Goal: Task Accomplishment & Management: Manage account settings

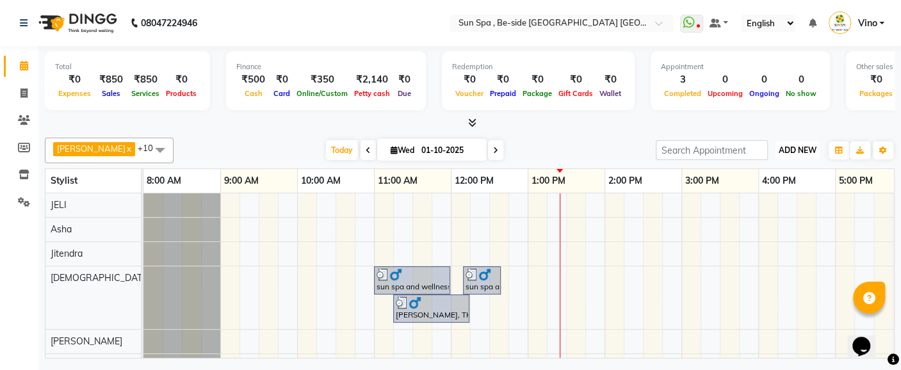
click at [801, 143] on button "ADD NEW Toggle Dropdown" at bounding box center [798, 151] width 44 height 18
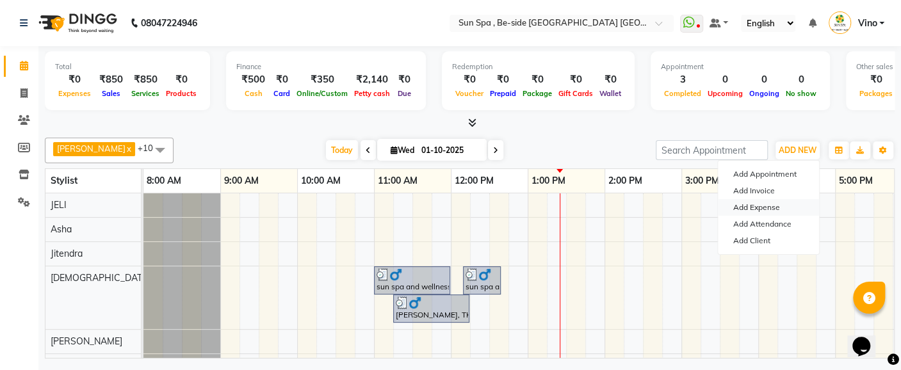
click at [770, 204] on link "Add Expense" at bounding box center [768, 207] width 101 height 17
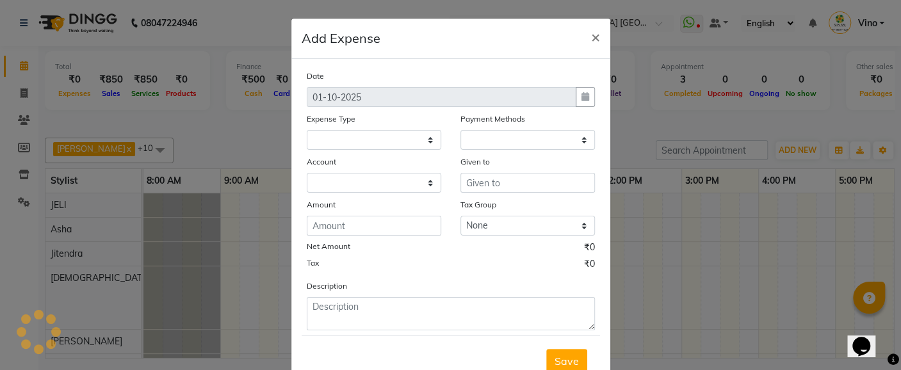
select select "4734"
select select "1"
select select "4733"
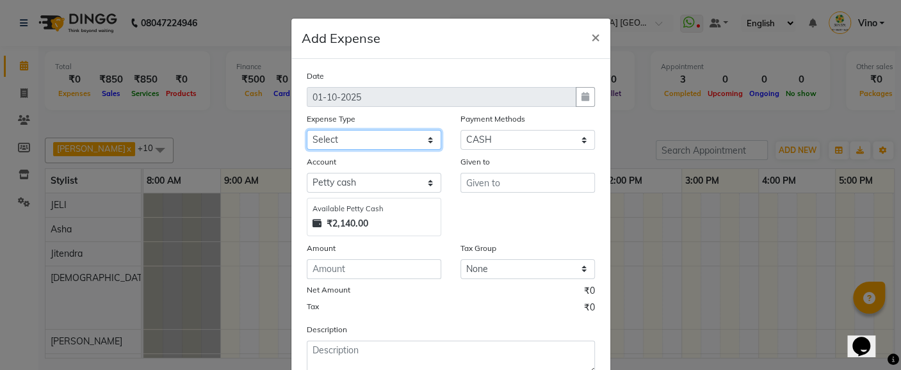
click at [420, 138] on select "Select Advance Salary Bank charges Car maintenance Cash transfer to bank Cash t…" at bounding box center [374, 140] width 135 height 20
select select "12834"
click at [307, 130] on select "Select Advance Salary Bank charges Car maintenance Cash transfer to bank Cash t…" at bounding box center [374, 140] width 135 height 20
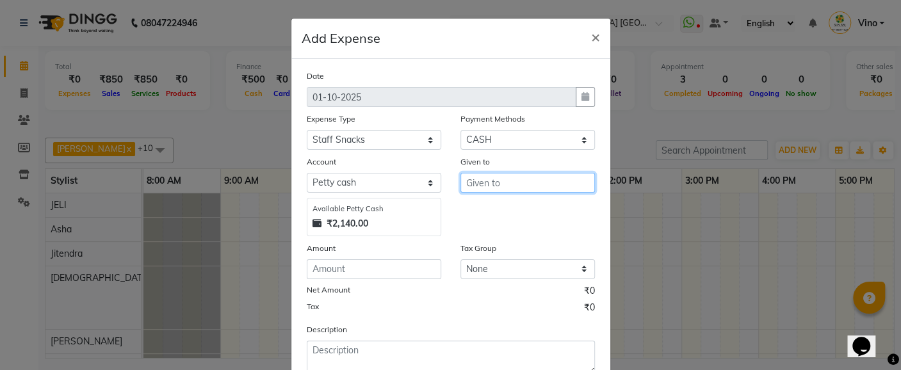
click at [507, 184] on input "text" at bounding box center [528, 183] width 135 height 20
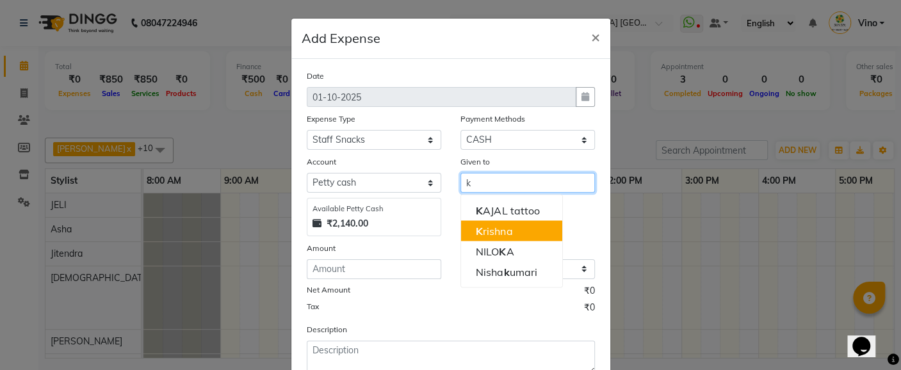
click at [507, 236] on button "K rishna" at bounding box center [511, 230] width 101 height 20
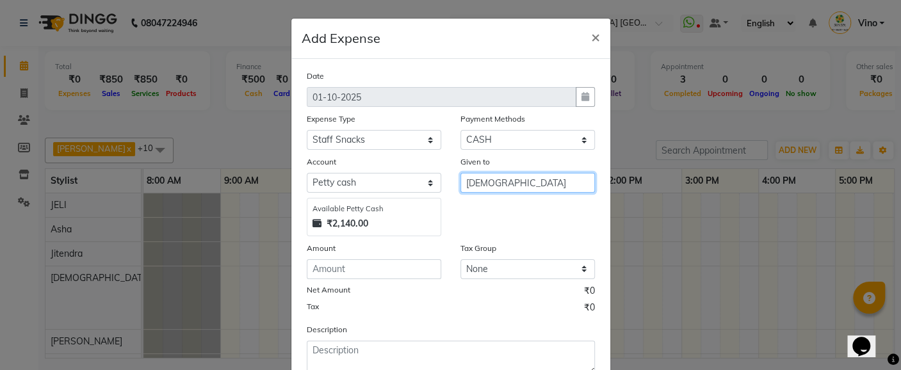
type input "[DEMOGRAPHIC_DATA]"
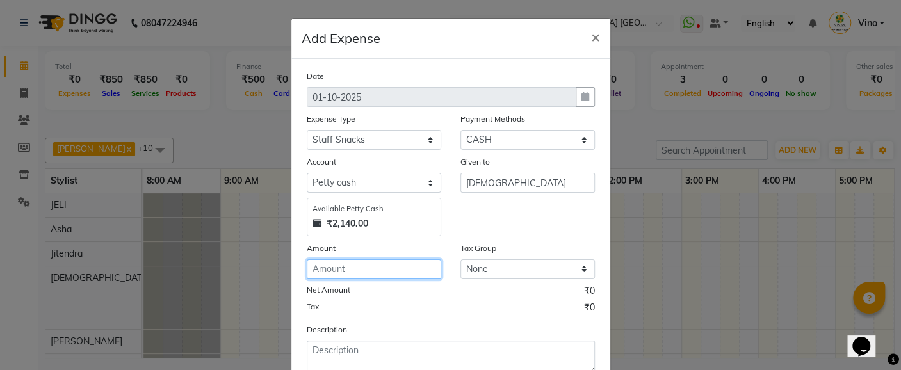
click at [370, 271] on input "number" at bounding box center [374, 269] width 135 height 20
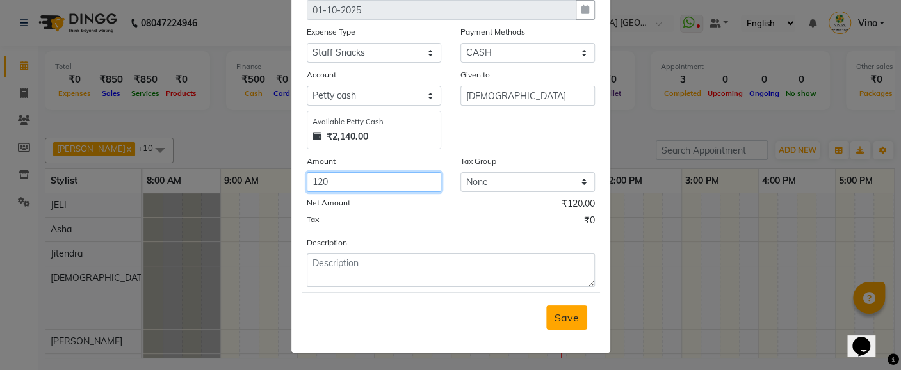
type input "120"
click at [562, 316] on span "Save" at bounding box center [567, 317] width 24 height 13
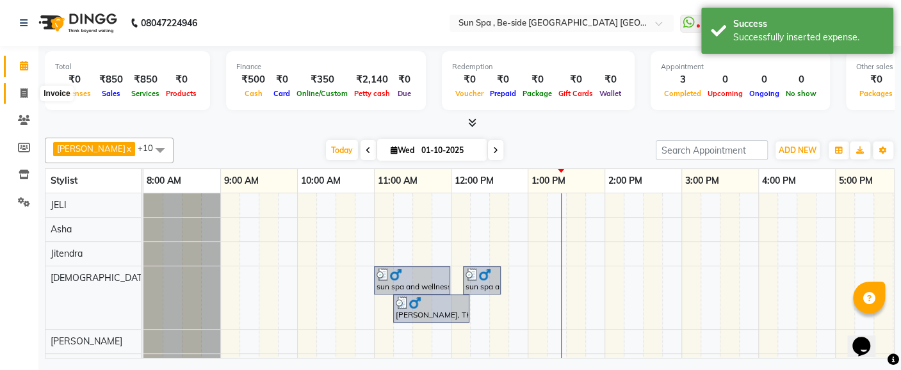
click at [18, 91] on span at bounding box center [24, 93] width 22 height 15
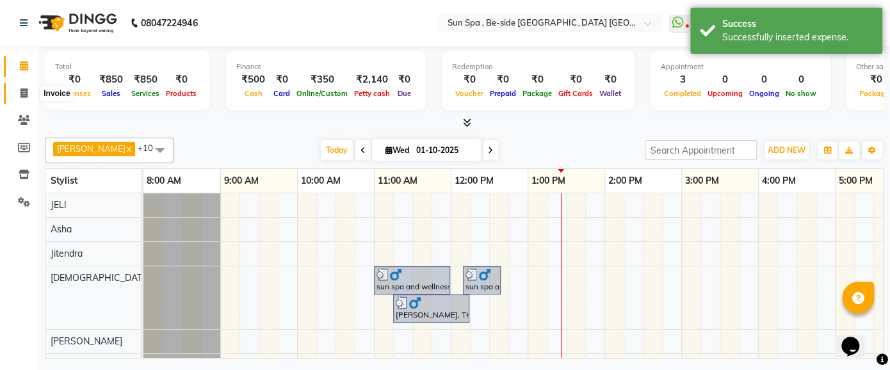
select select "5782"
select select "service"
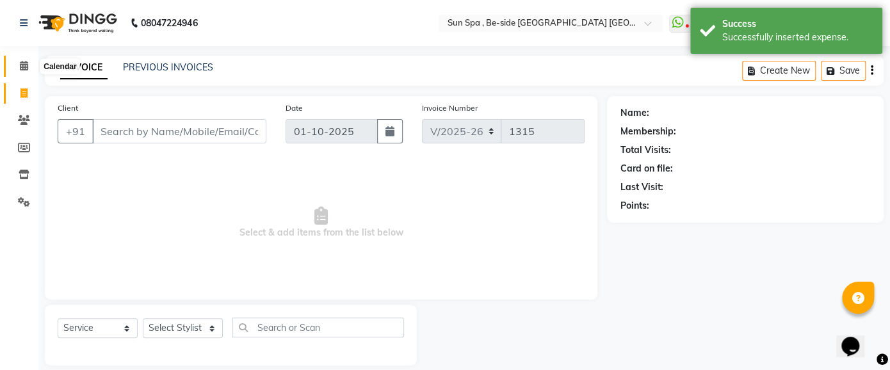
click at [22, 67] on icon at bounding box center [24, 66] width 8 height 10
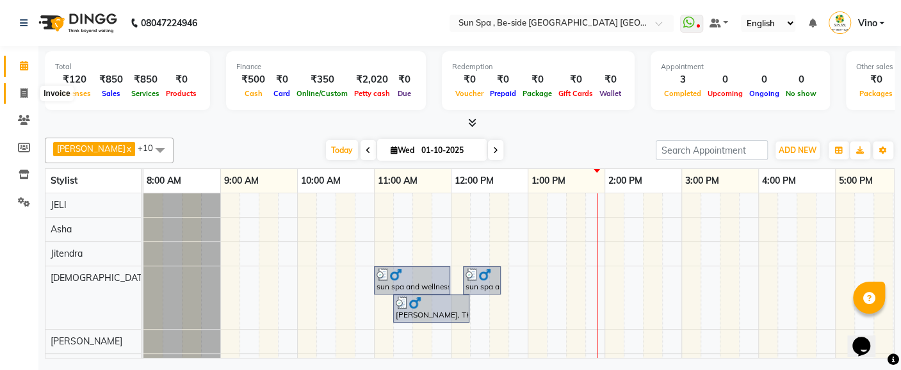
click at [25, 90] on icon at bounding box center [23, 93] width 7 height 10
select select "service"
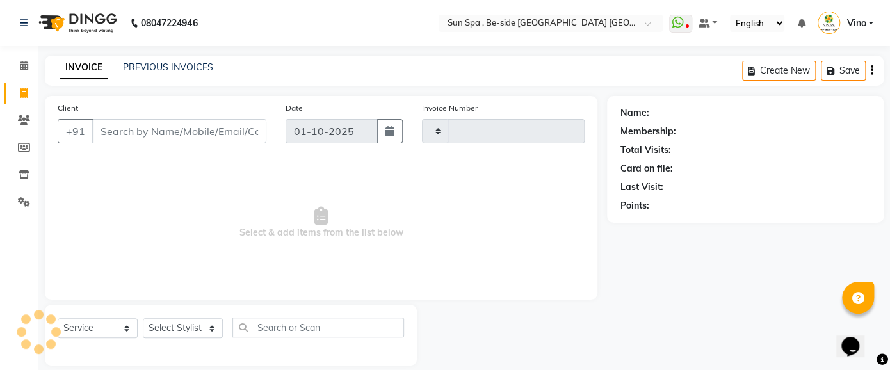
type input "1315"
select select "5782"
click at [143, 131] on input "Client" at bounding box center [179, 131] width 174 height 24
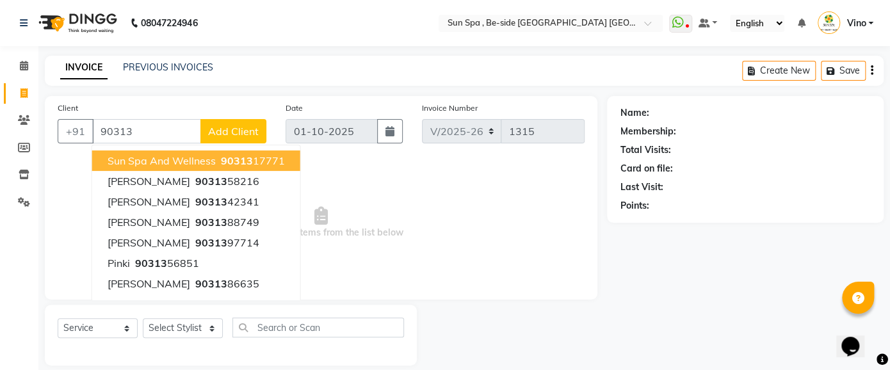
click at [155, 158] on span "sun spa and wellness" at bounding box center [162, 160] width 108 height 13
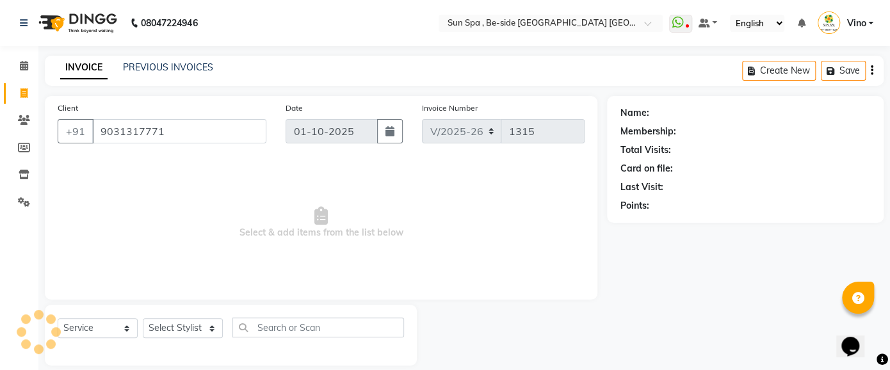
type input "9031317771"
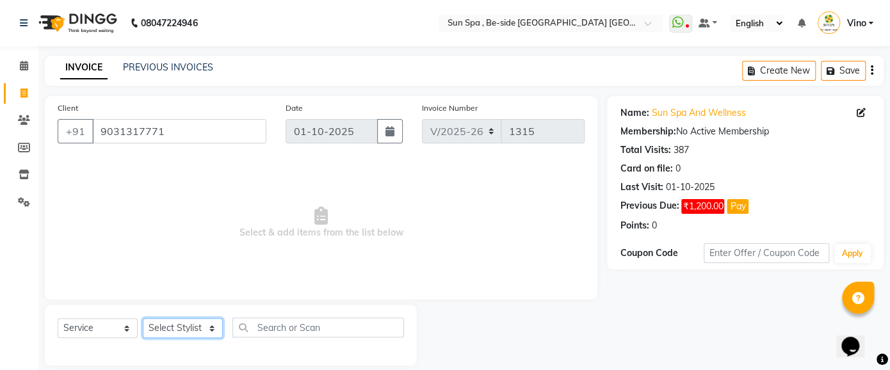
click at [208, 328] on select "Select Stylist Asha [PERSON_NAME] KAJAL tattoo [PERSON_NAME] [PERSON_NAME] [PER…" at bounding box center [183, 328] width 80 height 20
select select "40022"
click at [143, 318] on select "Select Stylist Asha [PERSON_NAME] KAJAL tattoo [PERSON_NAME] [PERSON_NAME] [PER…" at bounding box center [183, 328] width 80 height 20
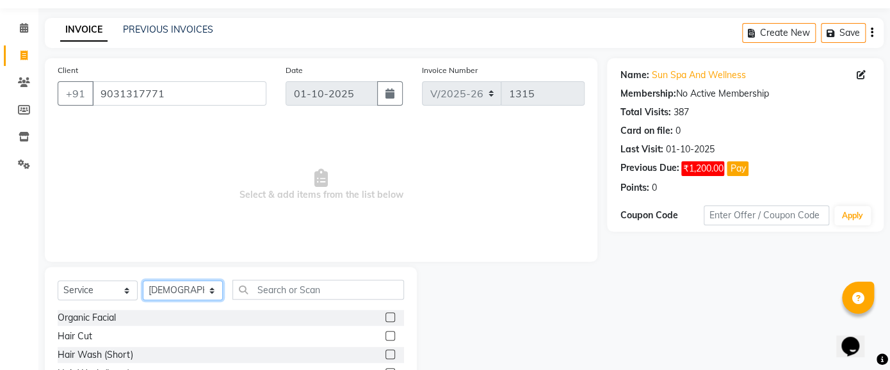
scroll to position [38, 0]
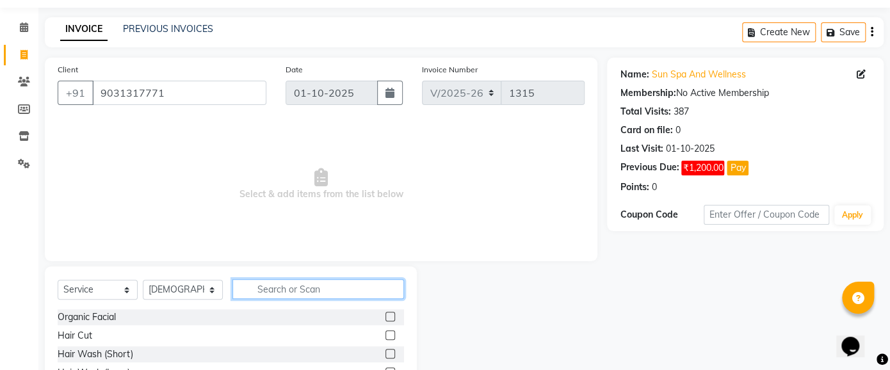
click at [279, 288] on input "text" at bounding box center [319, 289] width 172 height 20
type input "sha"
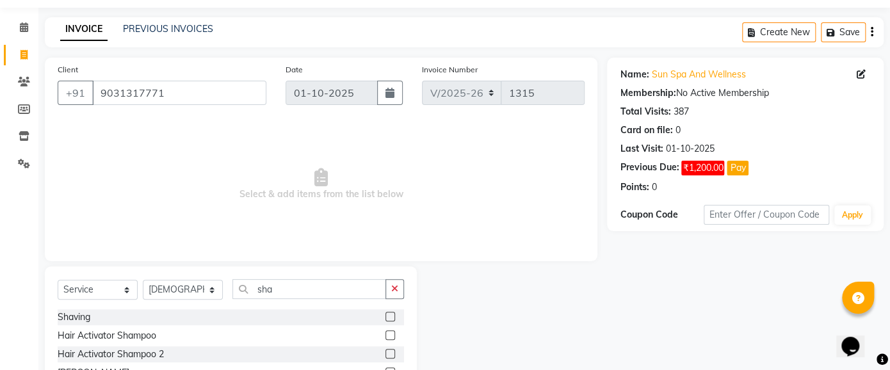
click at [390, 315] on label at bounding box center [391, 317] width 10 height 10
click at [390, 315] on input "checkbox" at bounding box center [390, 317] width 8 height 8
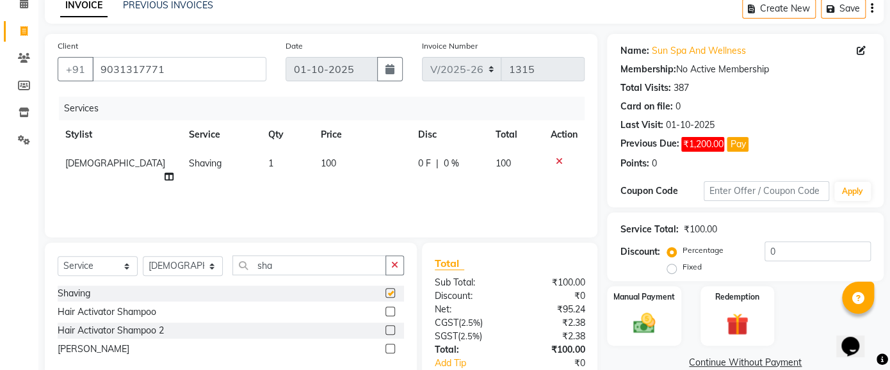
checkbox input "false"
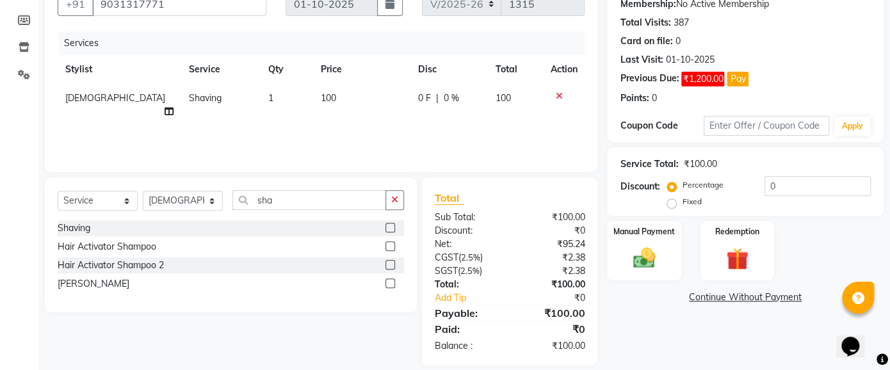
scroll to position [129, 0]
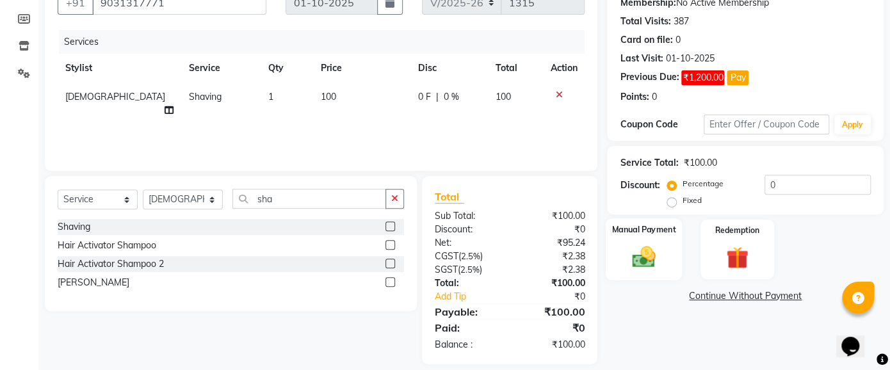
click at [639, 263] on img at bounding box center [645, 256] width 38 height 27
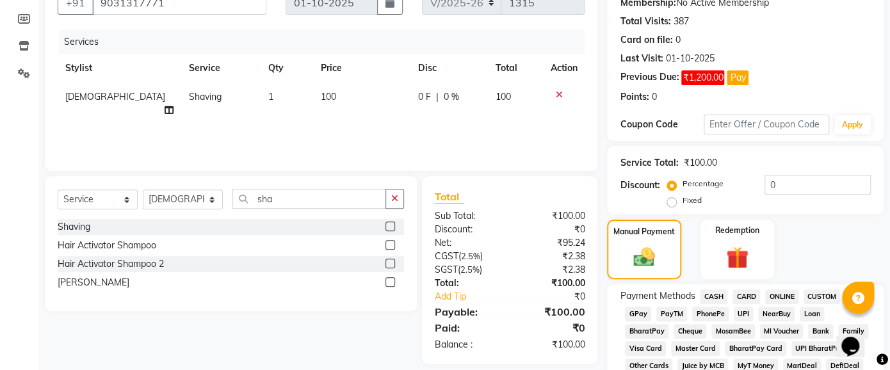
click at [715, 293] on span "CASH" at bounding box center [714, 297] width 28 height 15
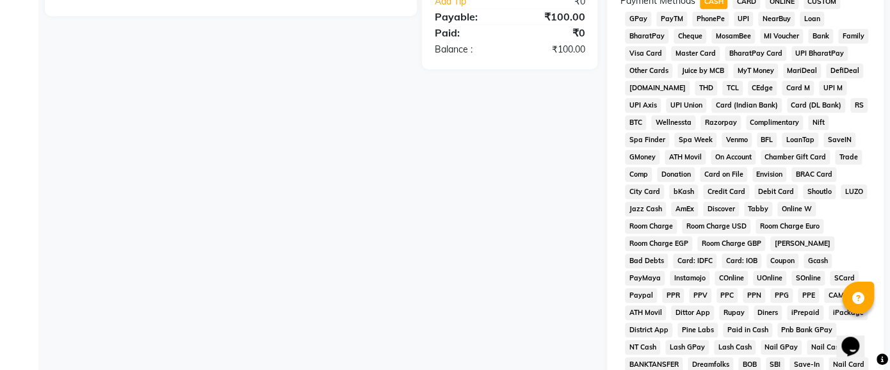
scroll to position [550, 0]
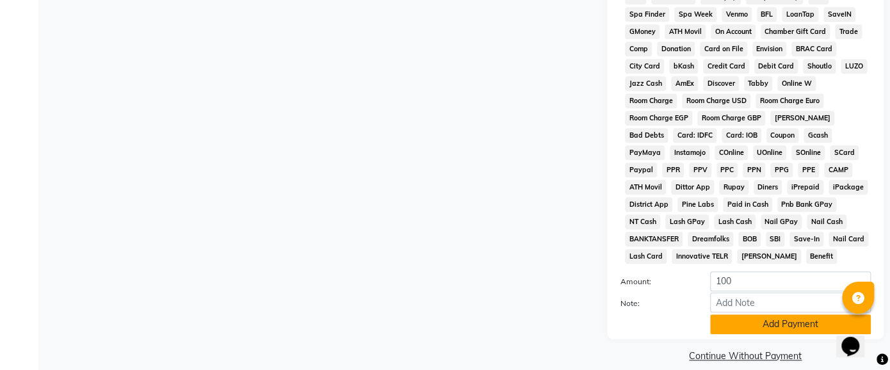
click at [789, 315] on button "Add Payment" at bounding box center [790, 325] width 161 height 20
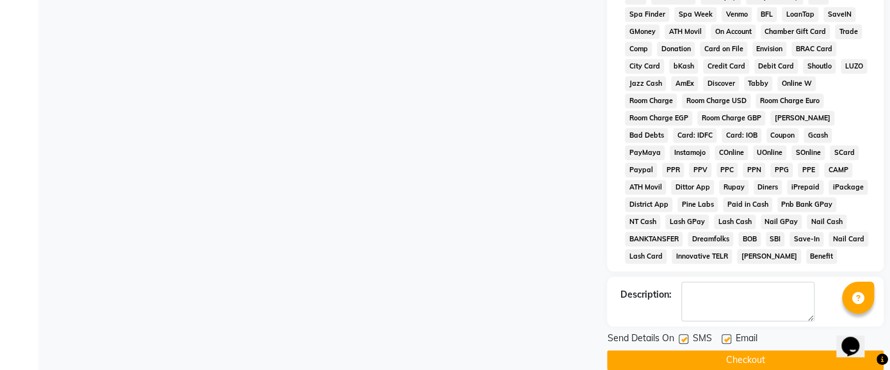
click at [755, 350] on button "Checkout" at bounding box center [745, 360] width 277 height 20
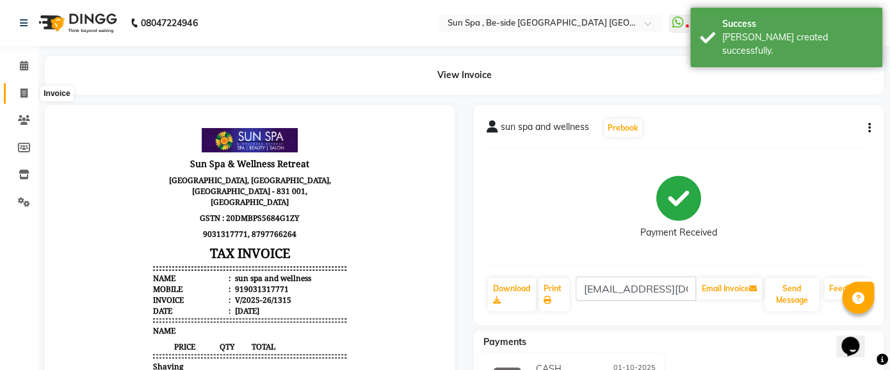
click at [24, 92] on icon at bounding box center [23, 93] width 7 height 10
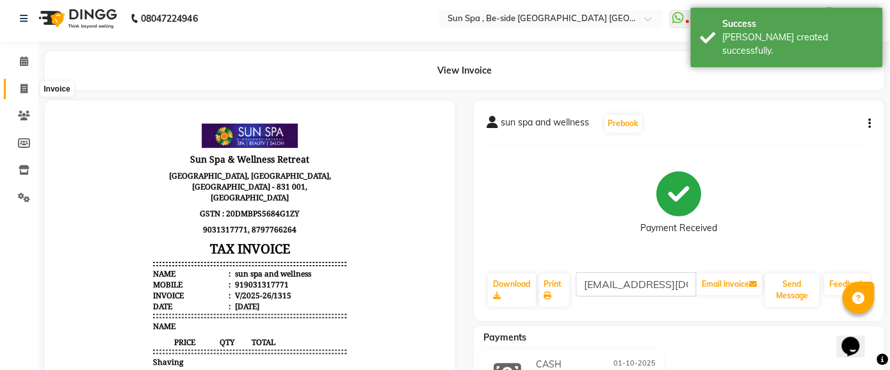
select select "5782"
select select "service"
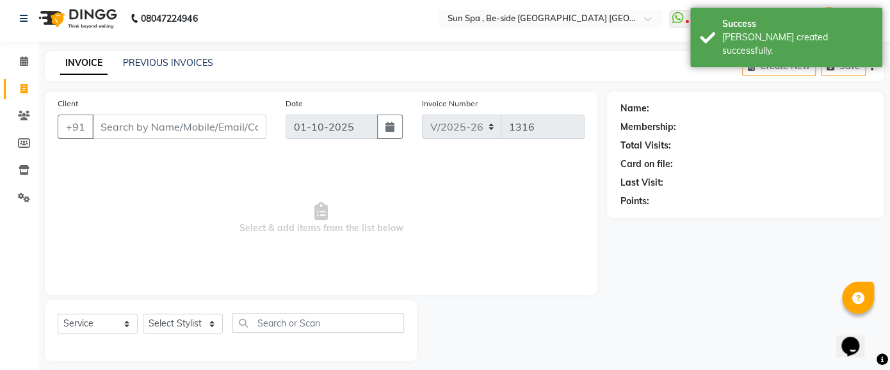
scroll to position [14, 0]
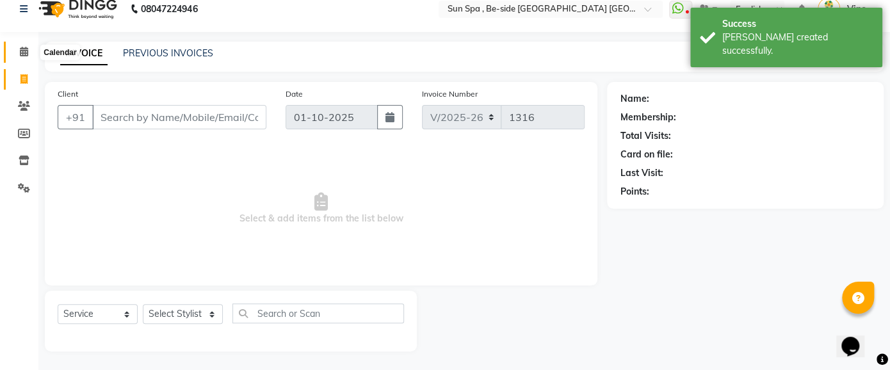
click at [24, 49] on icon at bounding box center [24, 52] width 8 height 10
